Goal: Information Seeking & Learning: Learn about a topic

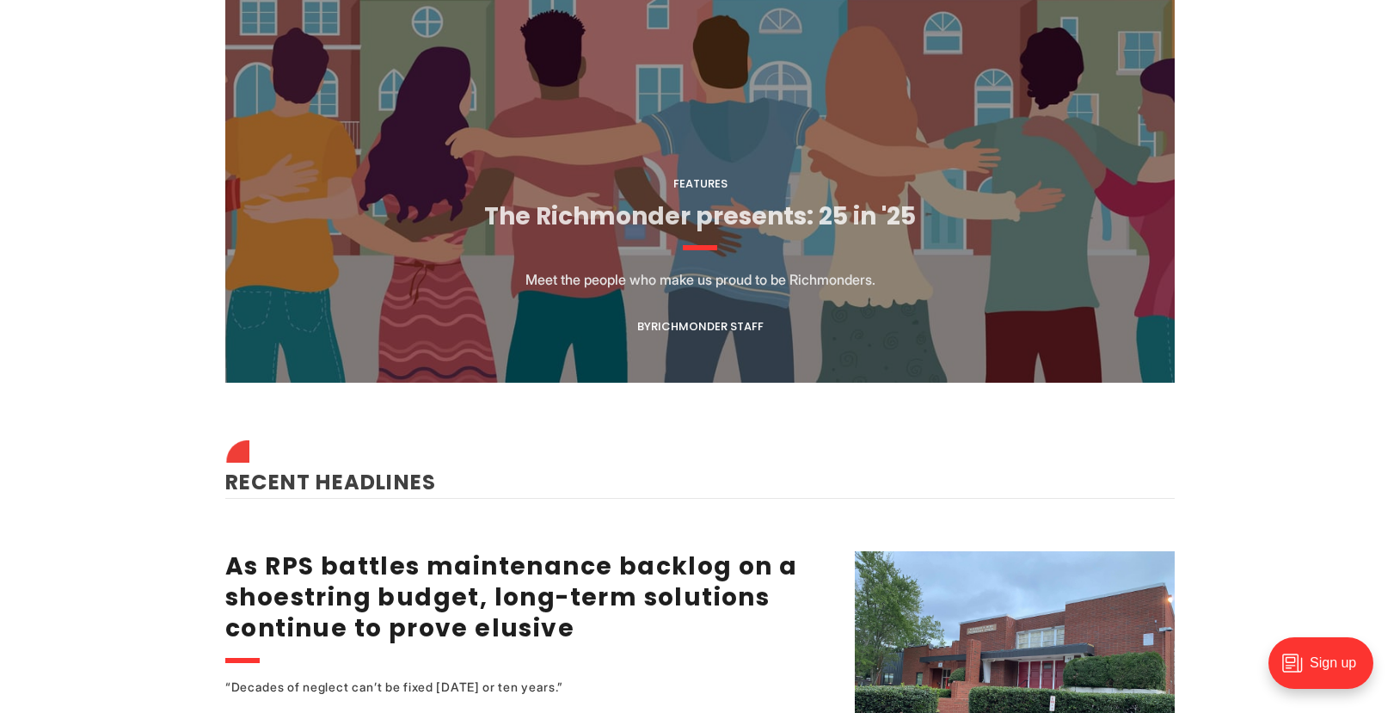
scroll to position [1733, 0]
click at [643, 216] on link "The Richmonder presents: 25 in '25" at bounding box center [700, 217] width 432 height 34
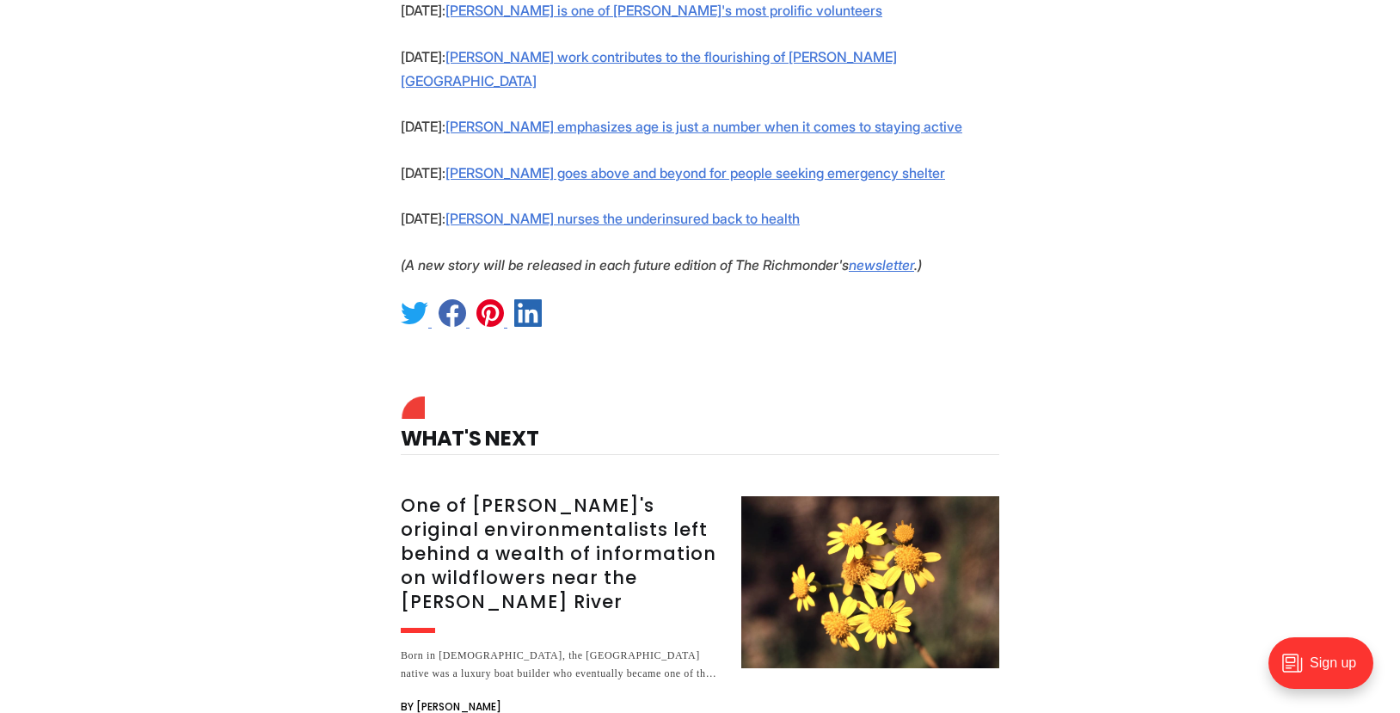
scroll to position [2055, 0]
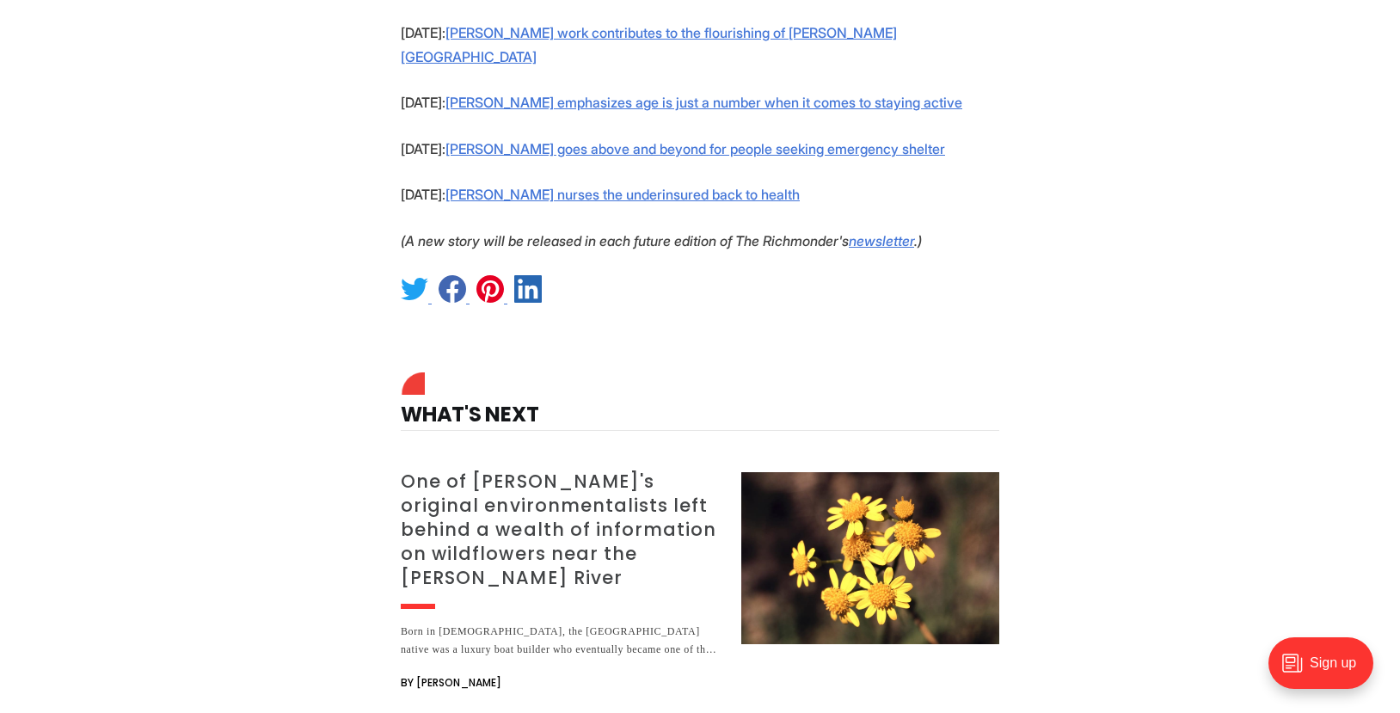
click at [621, 470] on h3 "One of [PERSON_NAME]'s original environmentalists left behind a wealth of infor…" at bounding box center [561, 530] width 320 height 120
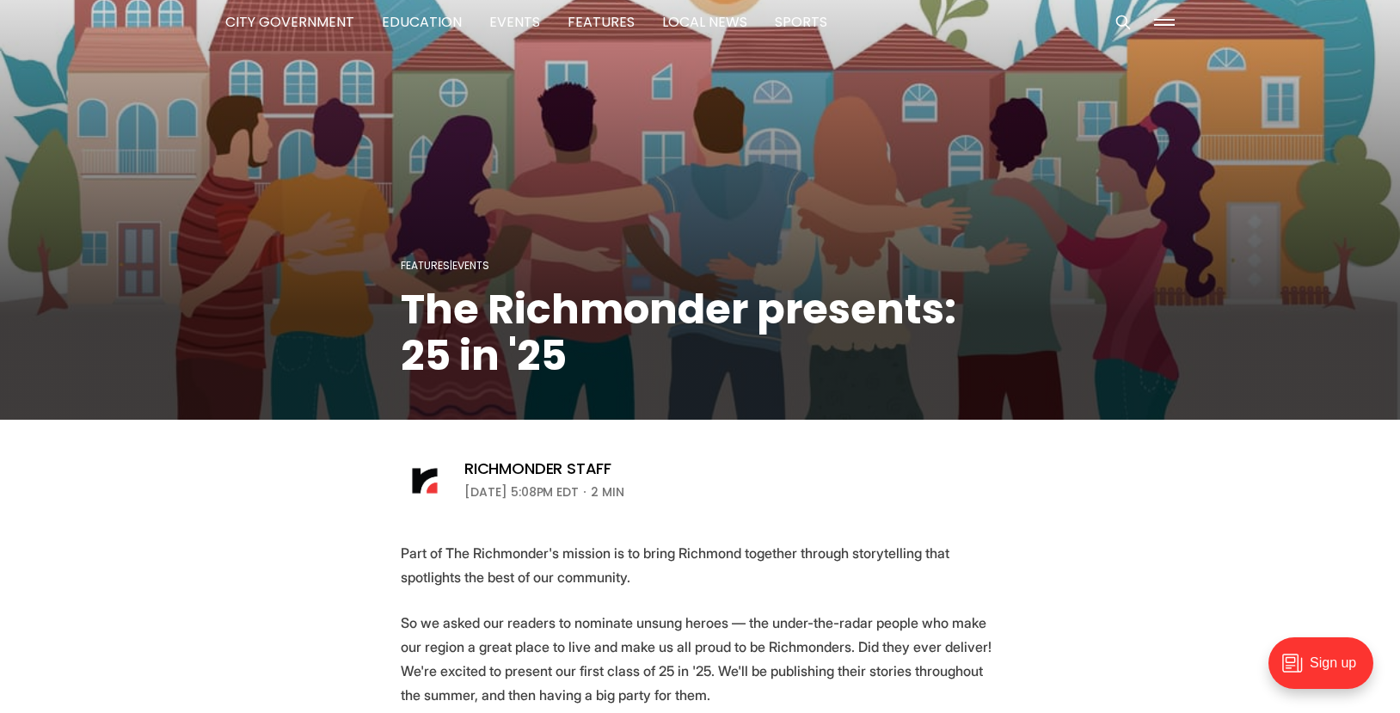
scroll to position [0, 0]
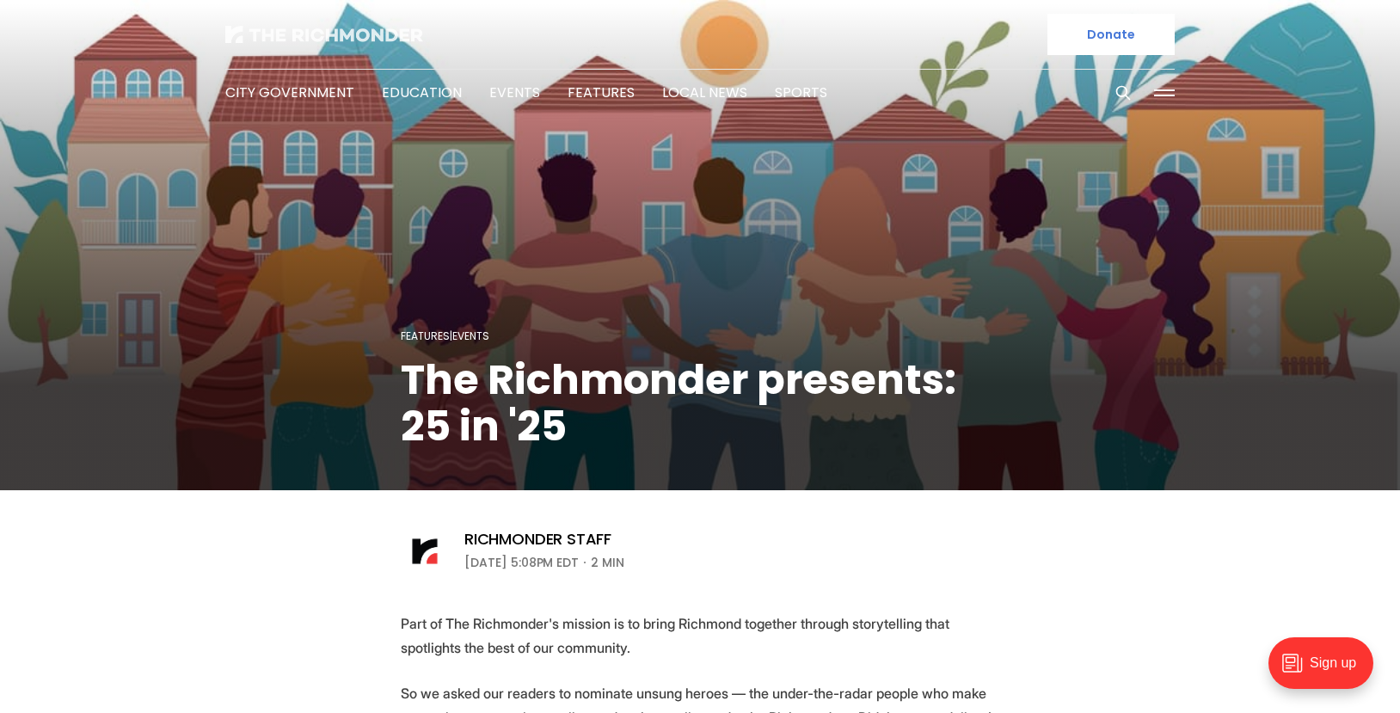
click at [293, 38] on img at bounding box center [324, 34] width 198 height 17
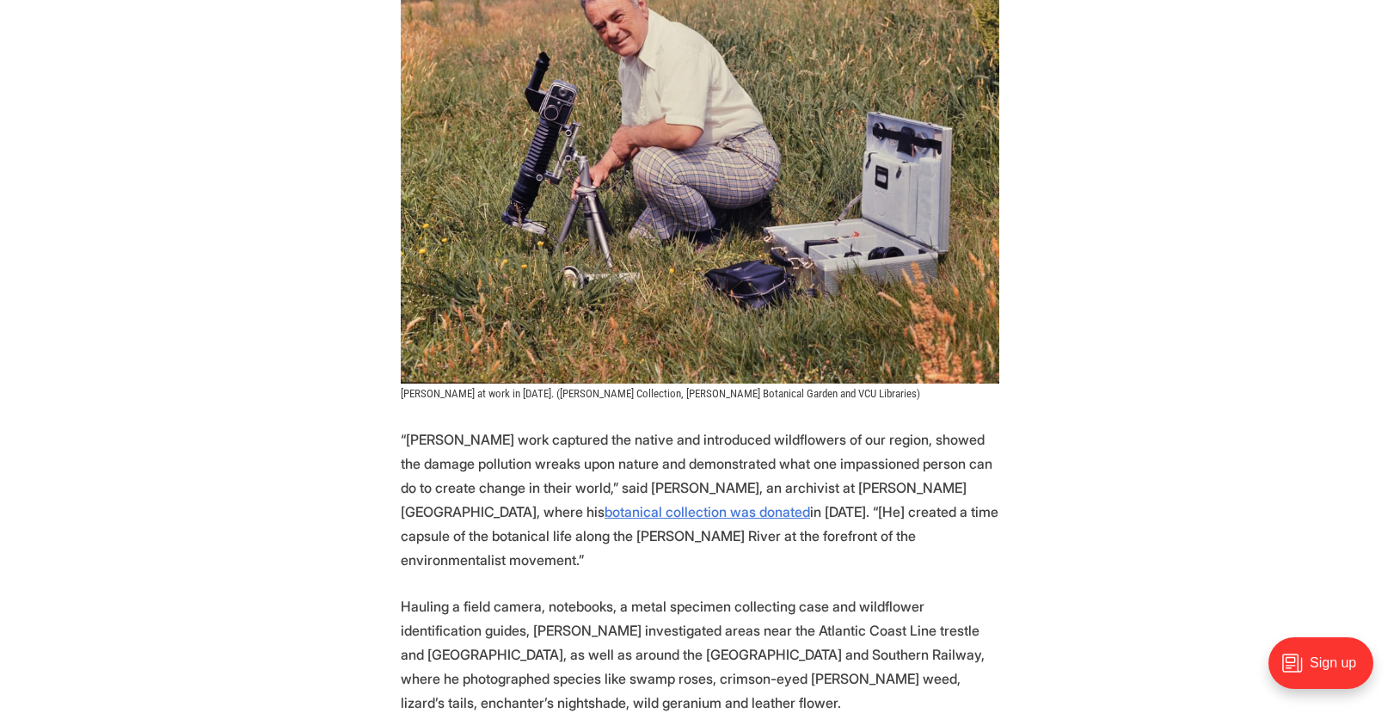
scroll to position [1404, 0]
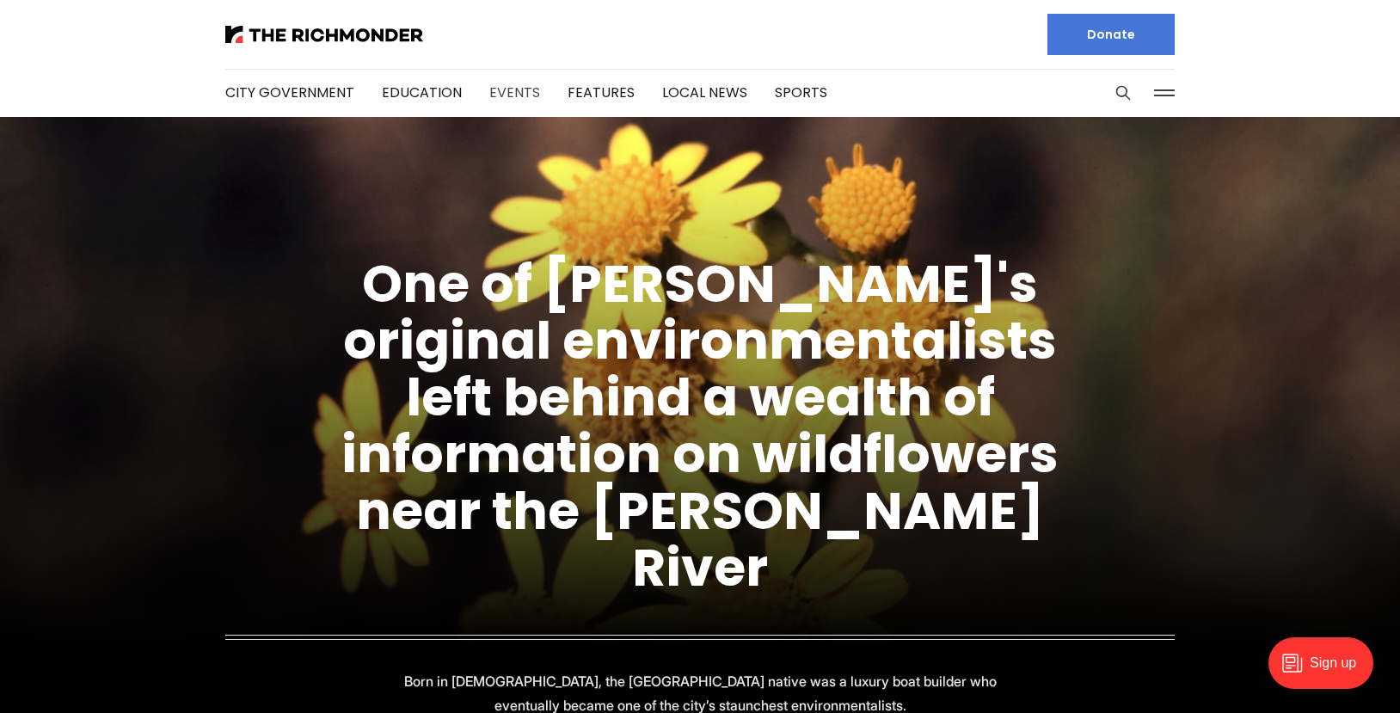
click at [502, 95] on link "Events" at bounding box center [514, 93] width 51 height 20
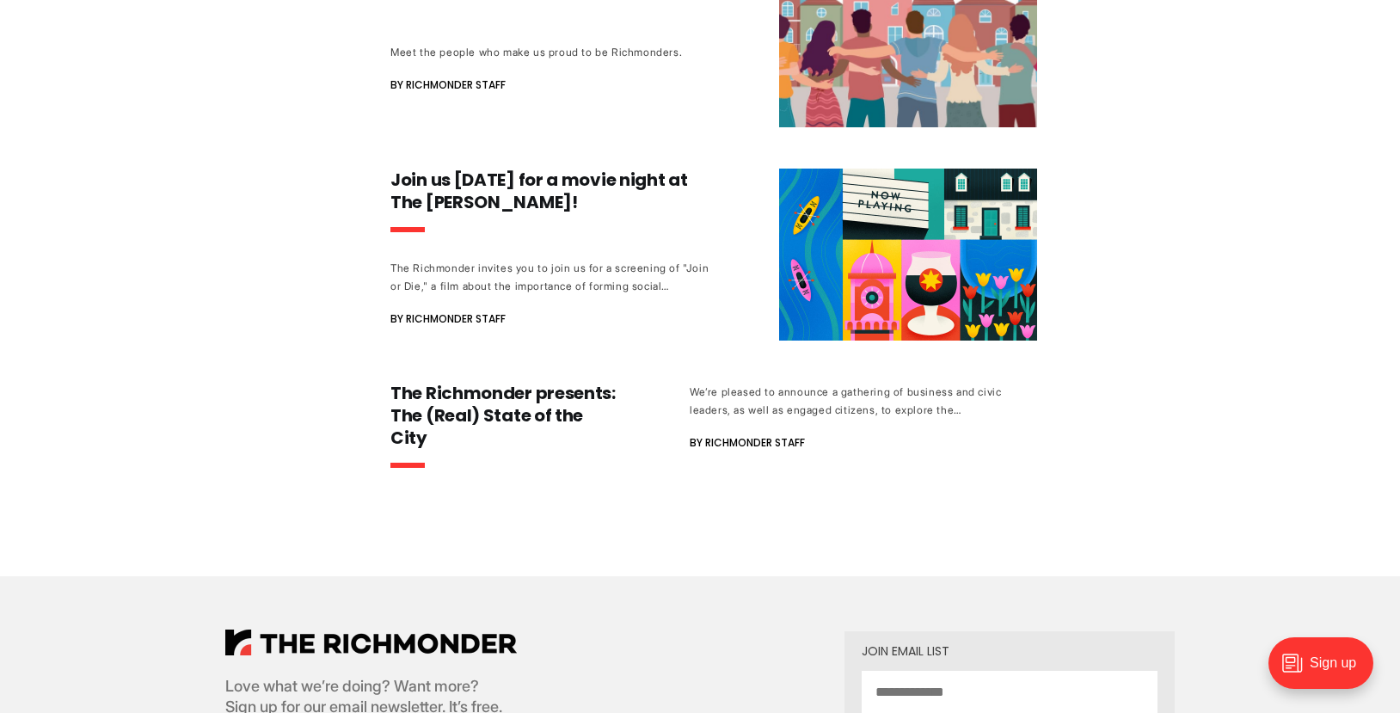
scroll to position [764, 0]
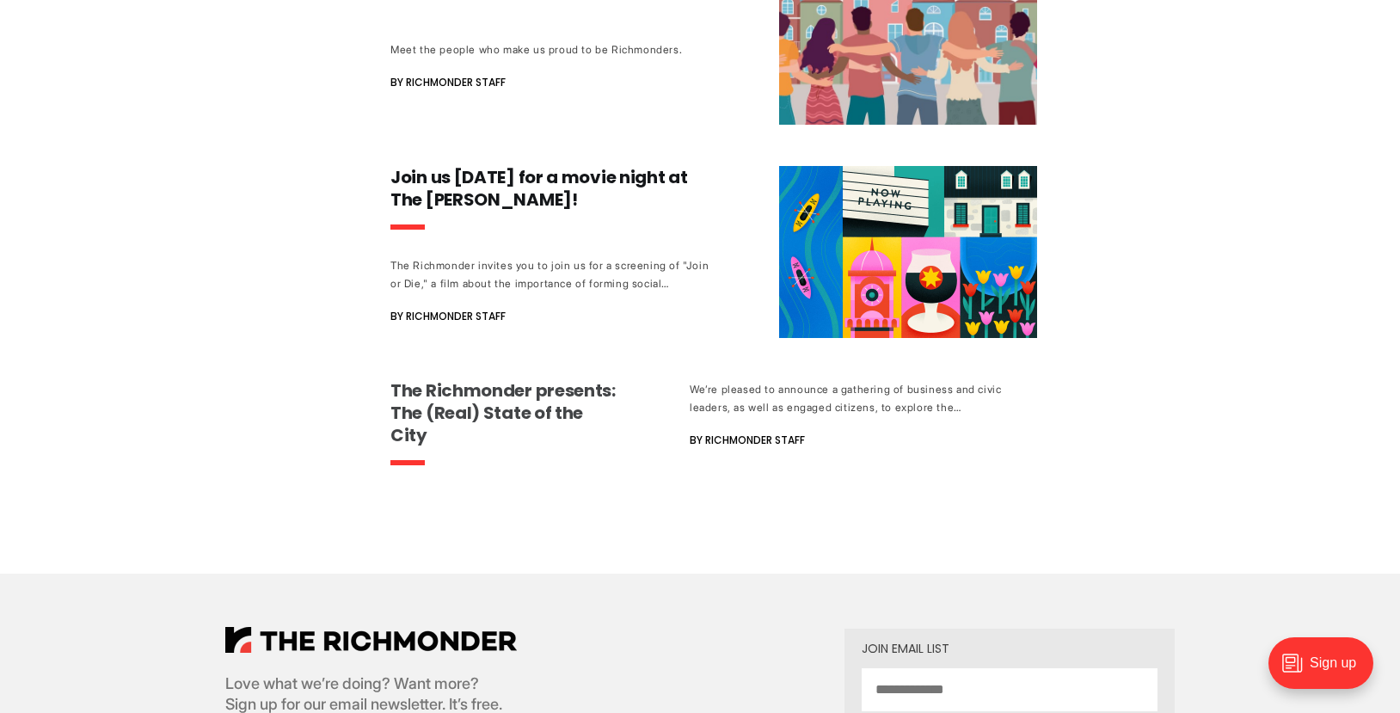
click at [557, 393] on h3 "The Richmonder presents: The (Real) State of the City" at bounding box center [505, 412] width 230 height 67
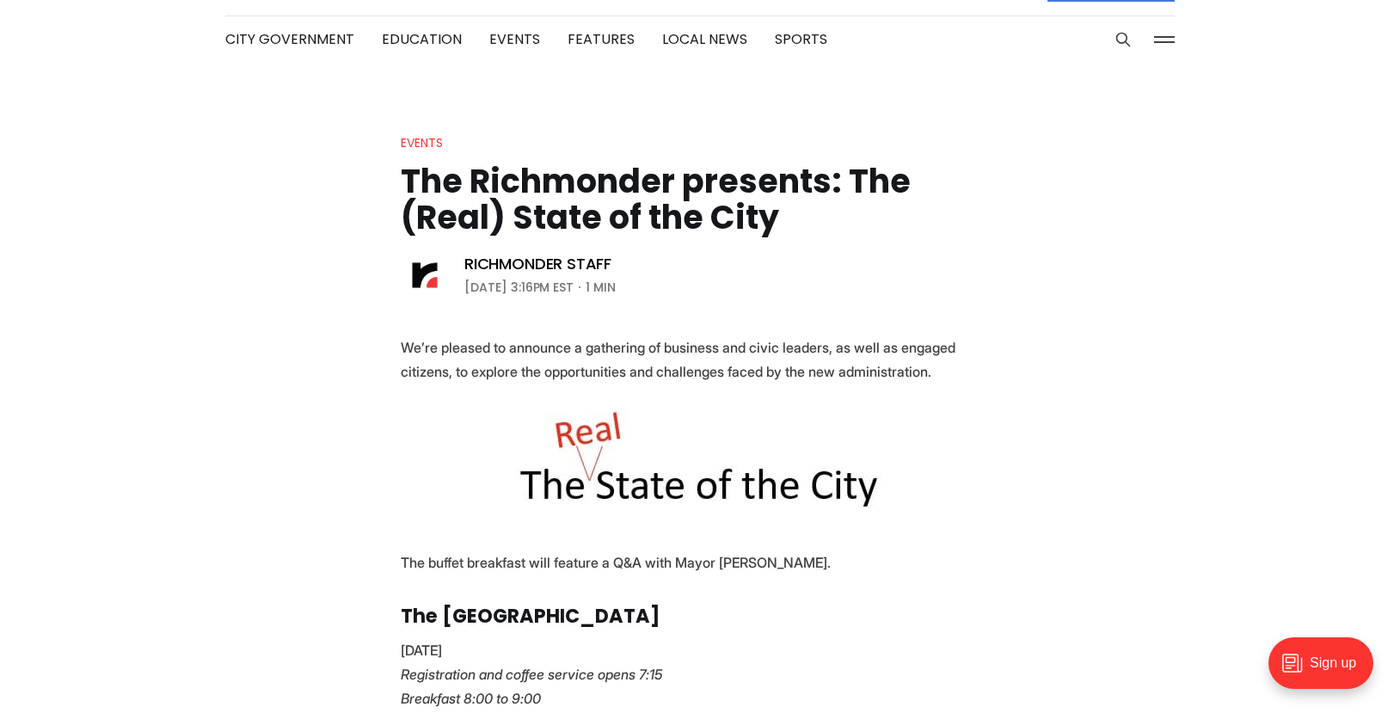
scroll to position [55, 0]
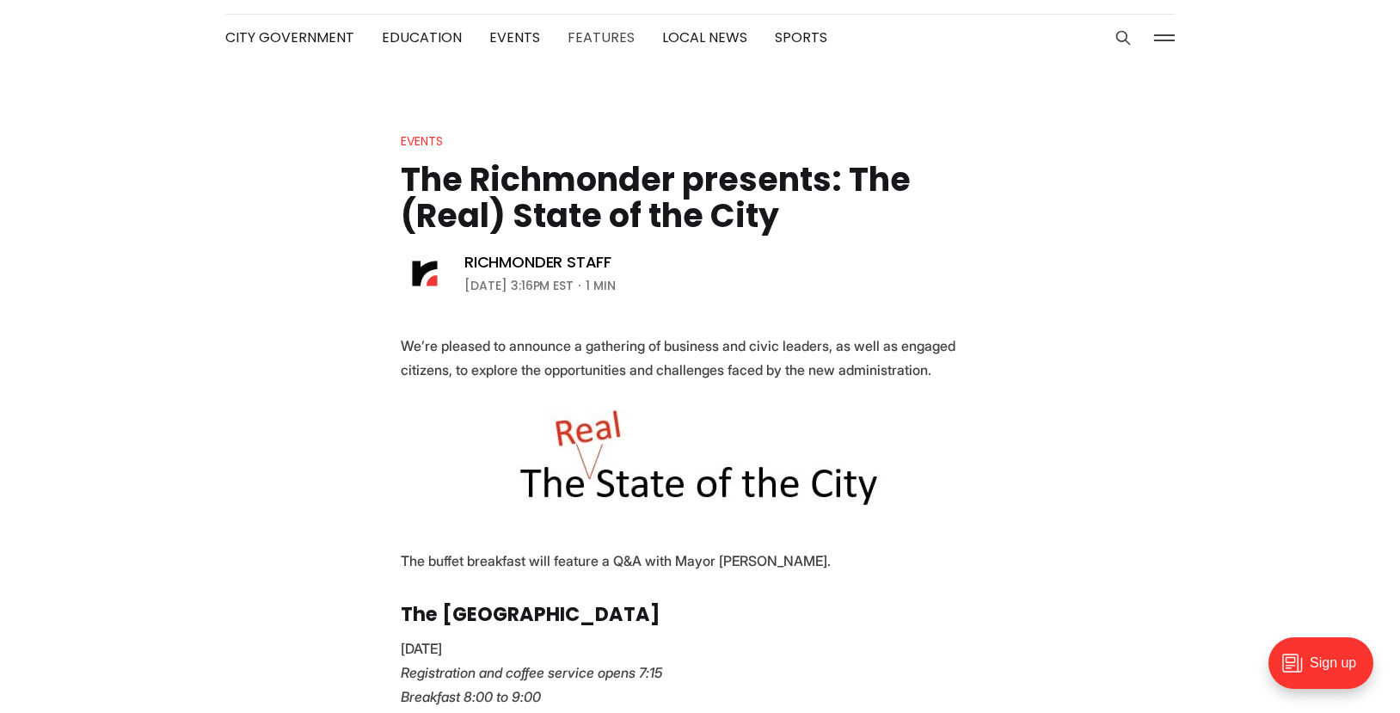
click at [593, 36] on link "Features" at bounding box center [601, 38] width 67 height 20
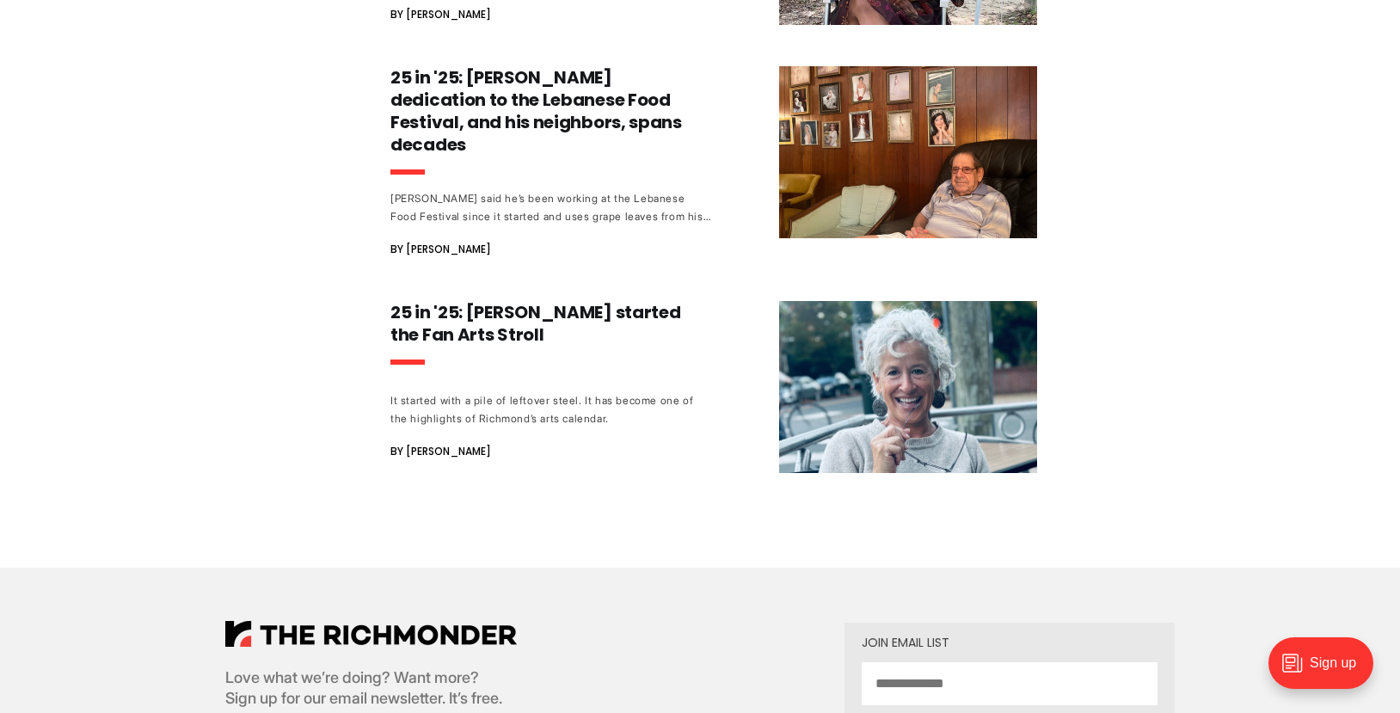
scroll to position [5518, 0]
